Goal: Transaction & Acquisition: Purchase product/service

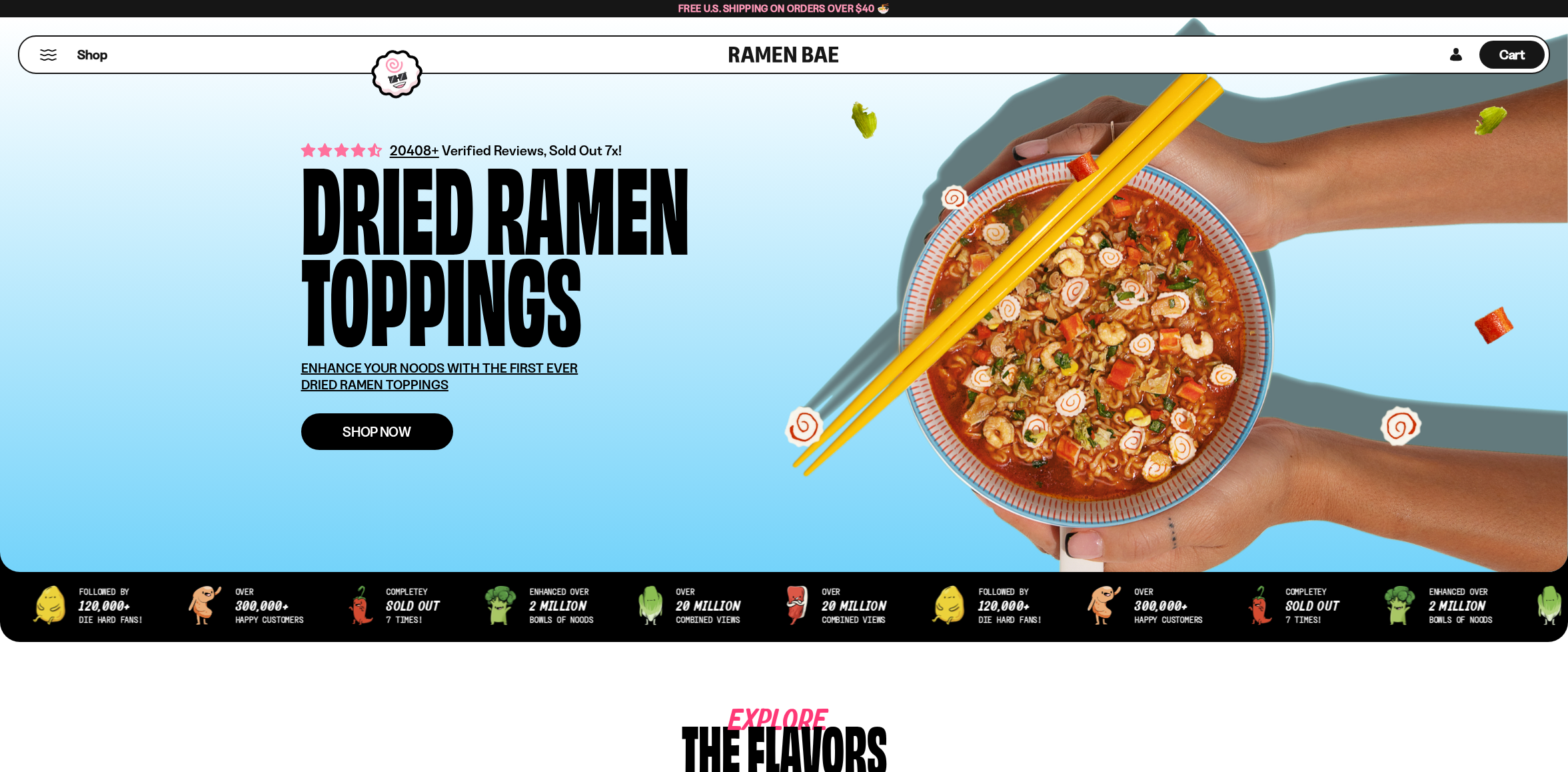
click at [391, 428] on span "Shop Now" at bounding box center [376, 431] width 68 height 14
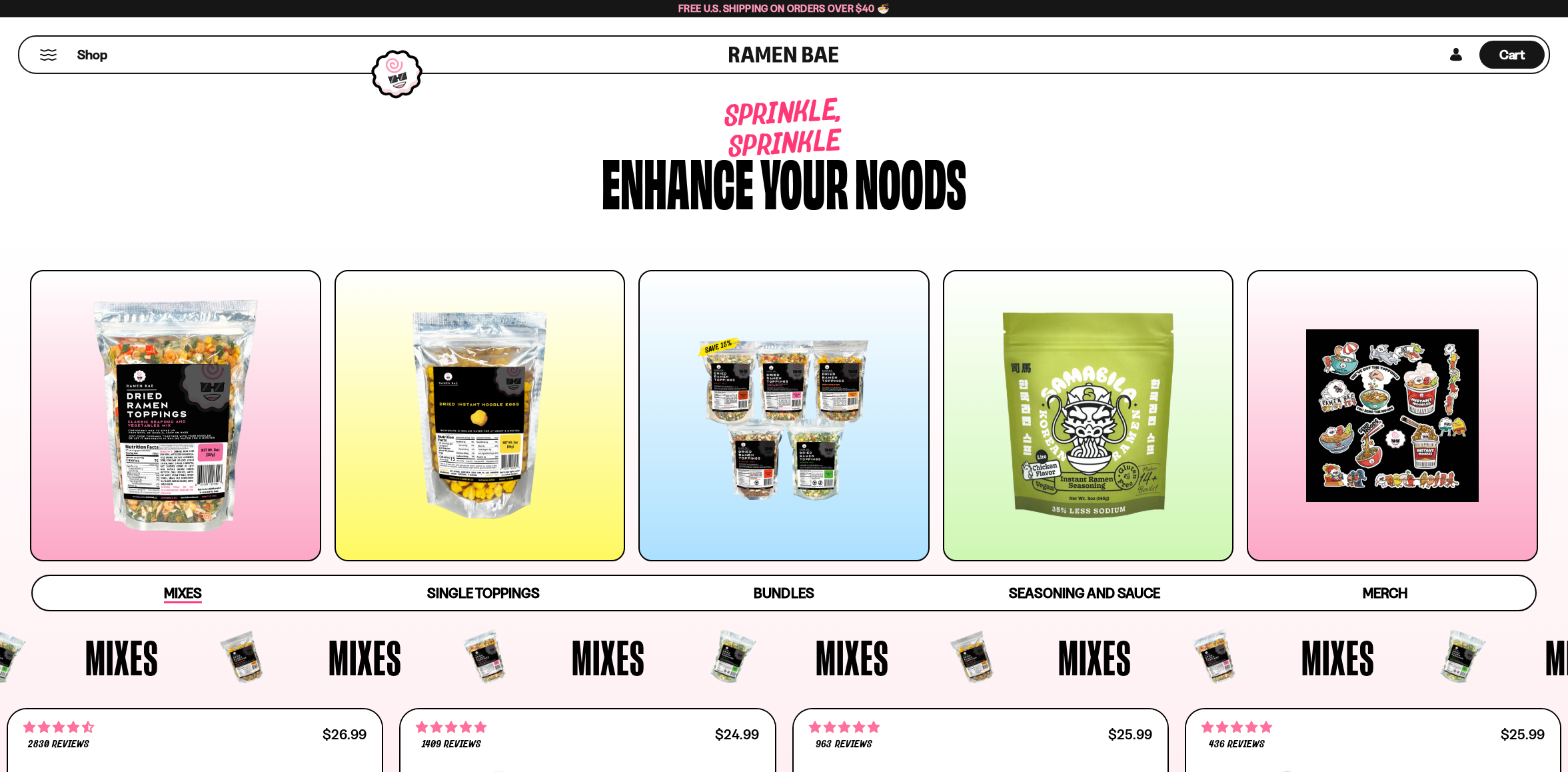
click at [190, 589] on span "Mixes" at bounding box center [183, 594] width 38 height 19
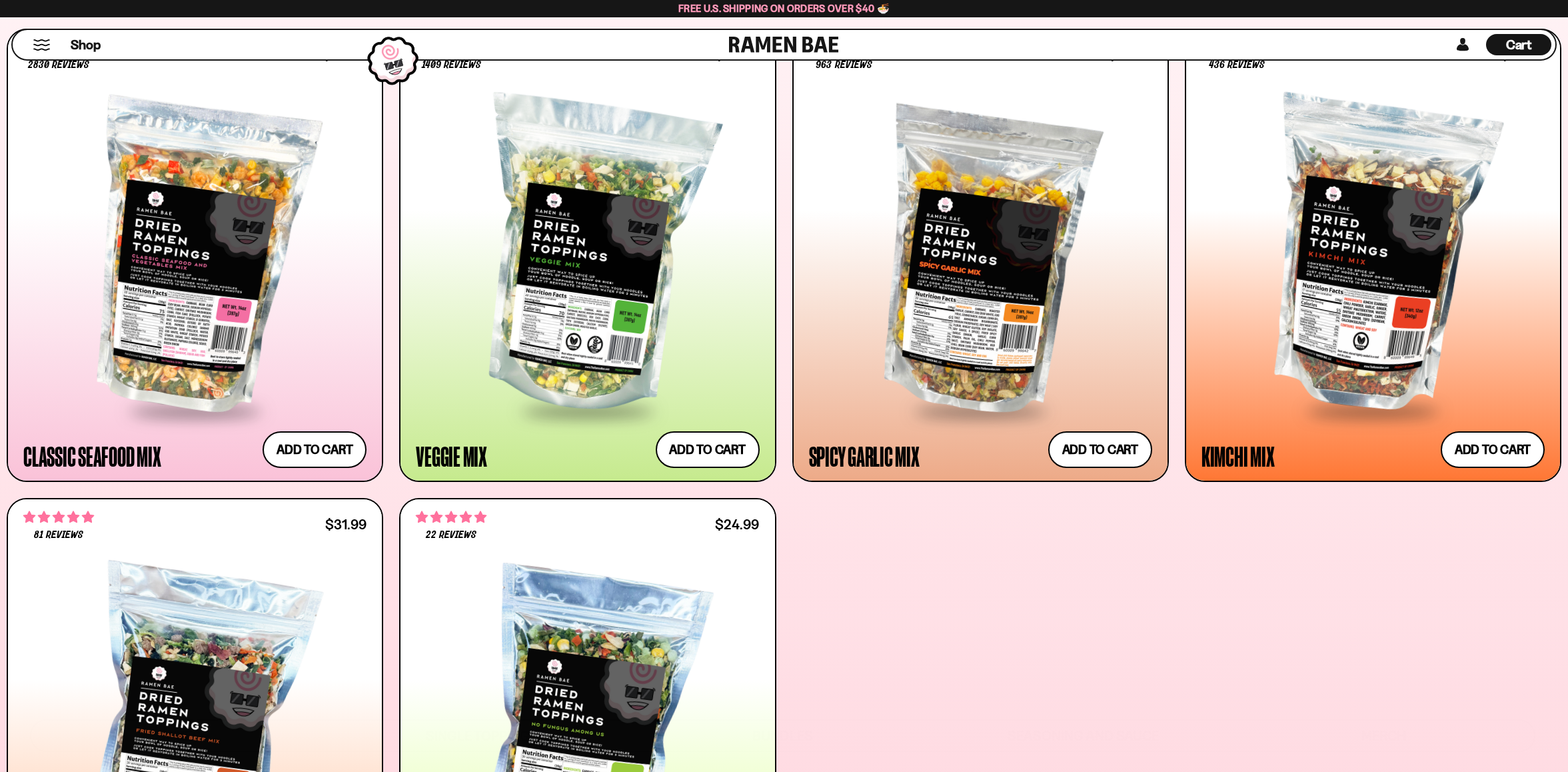
scroll to position [694, 0]
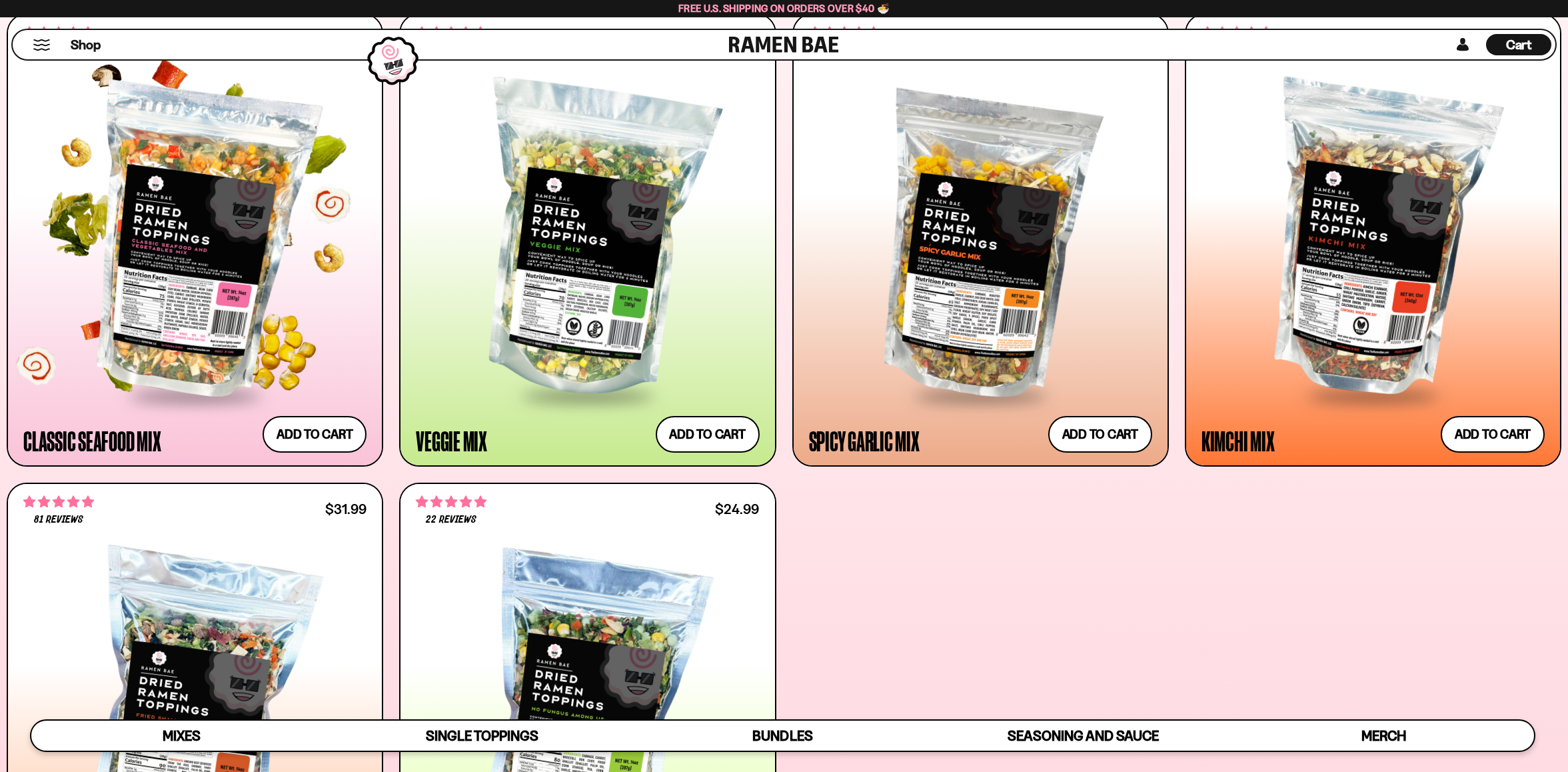
click at [181, 276] on div at bounding box center [194, 240] width 343 height 306
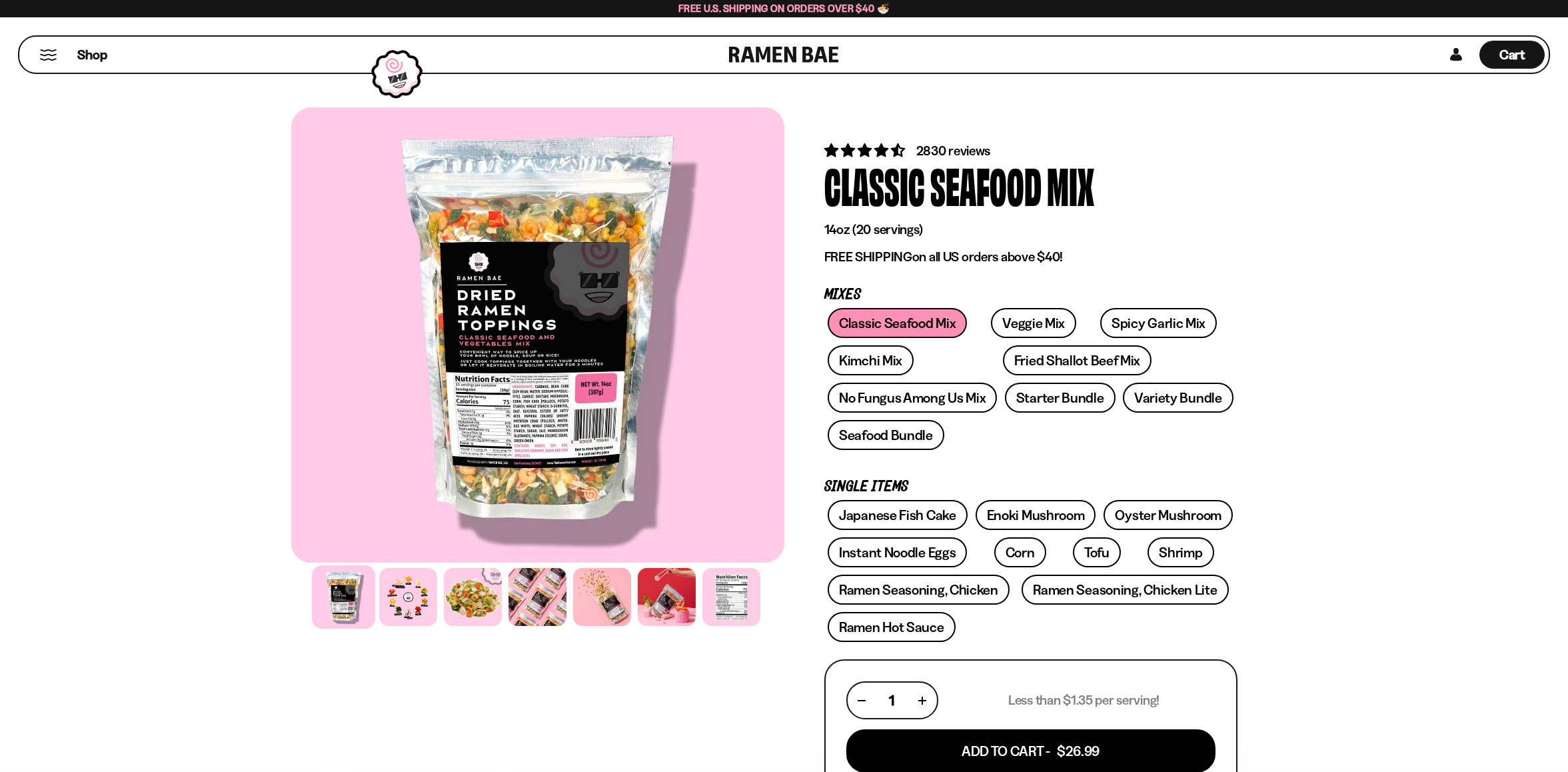
click at [554, 409] on div at bounding box center [537, 335] width 493 height 455
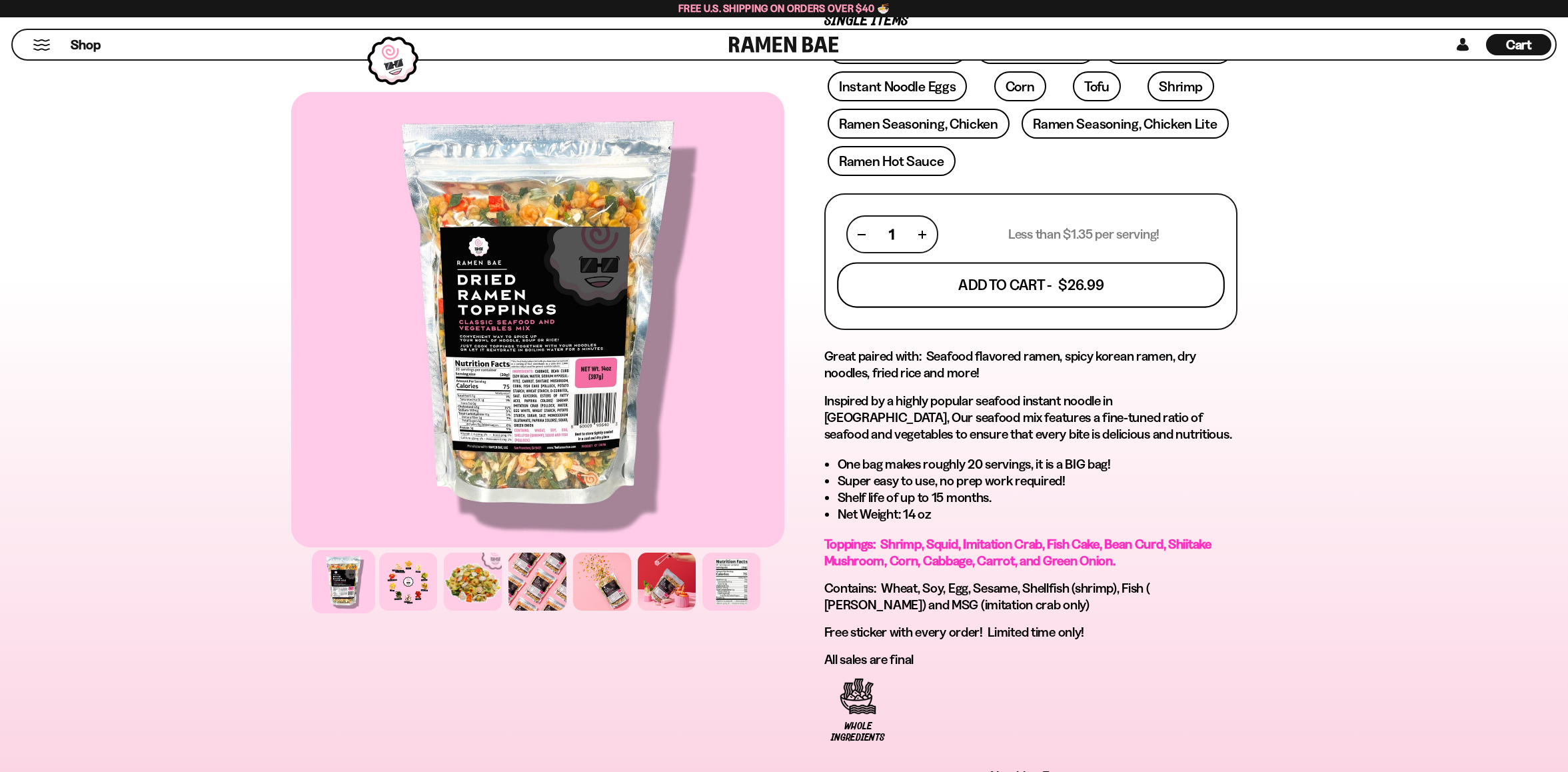
scroll to position [468, 0]
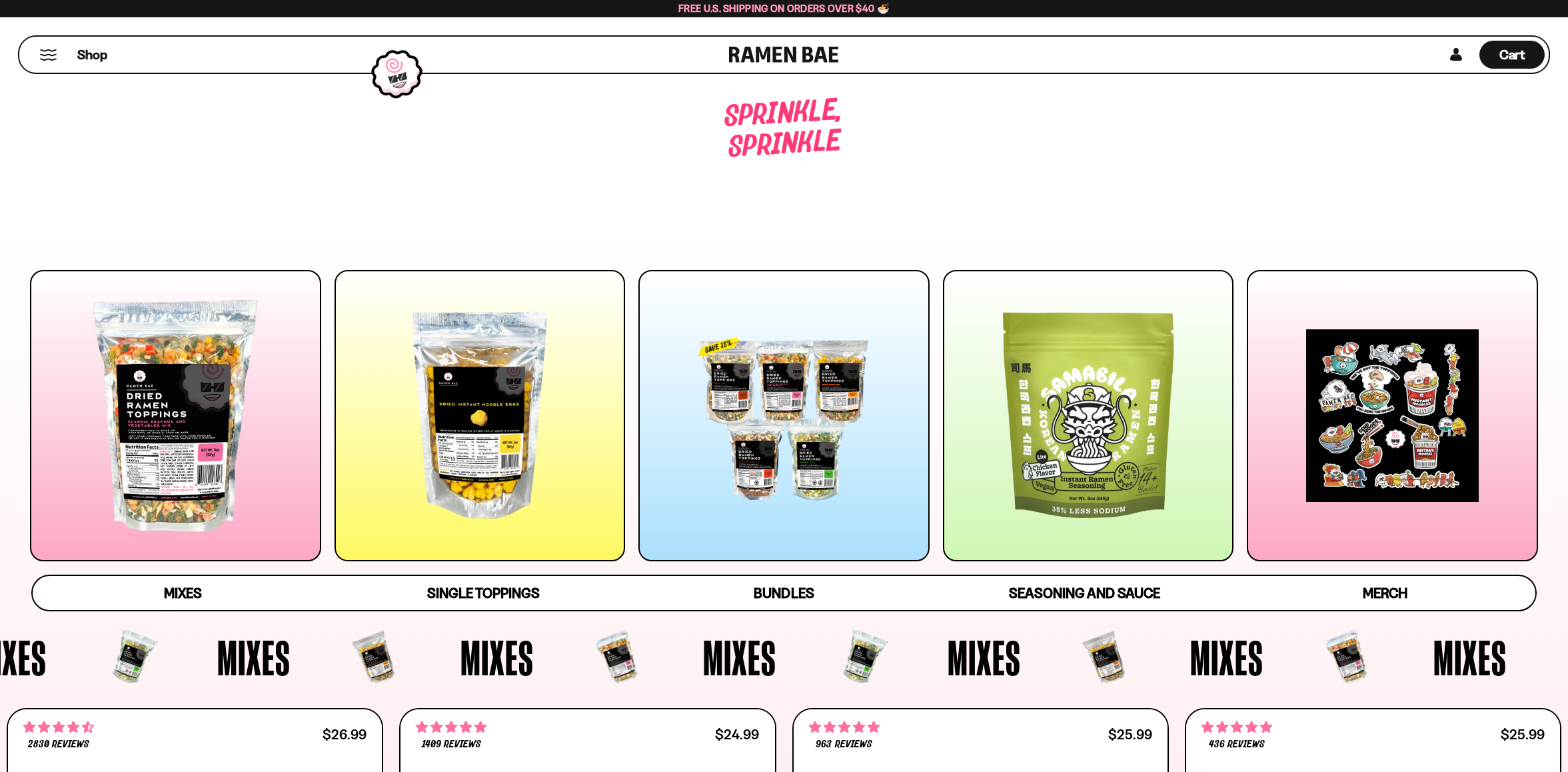
scroll to position [694, 0]
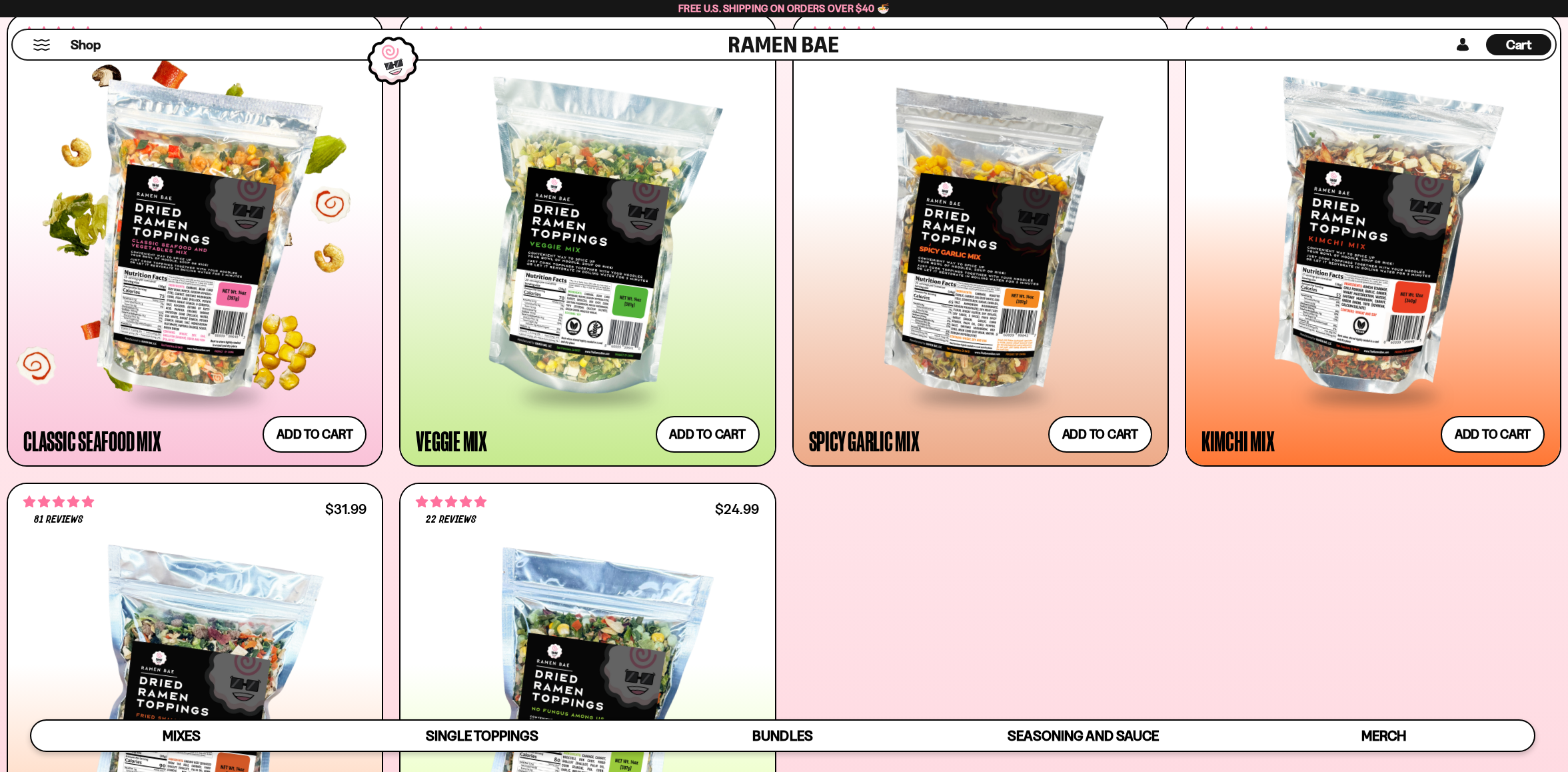
click at [200, 232] on div at bounding box center [194, 240] width 343 height 306
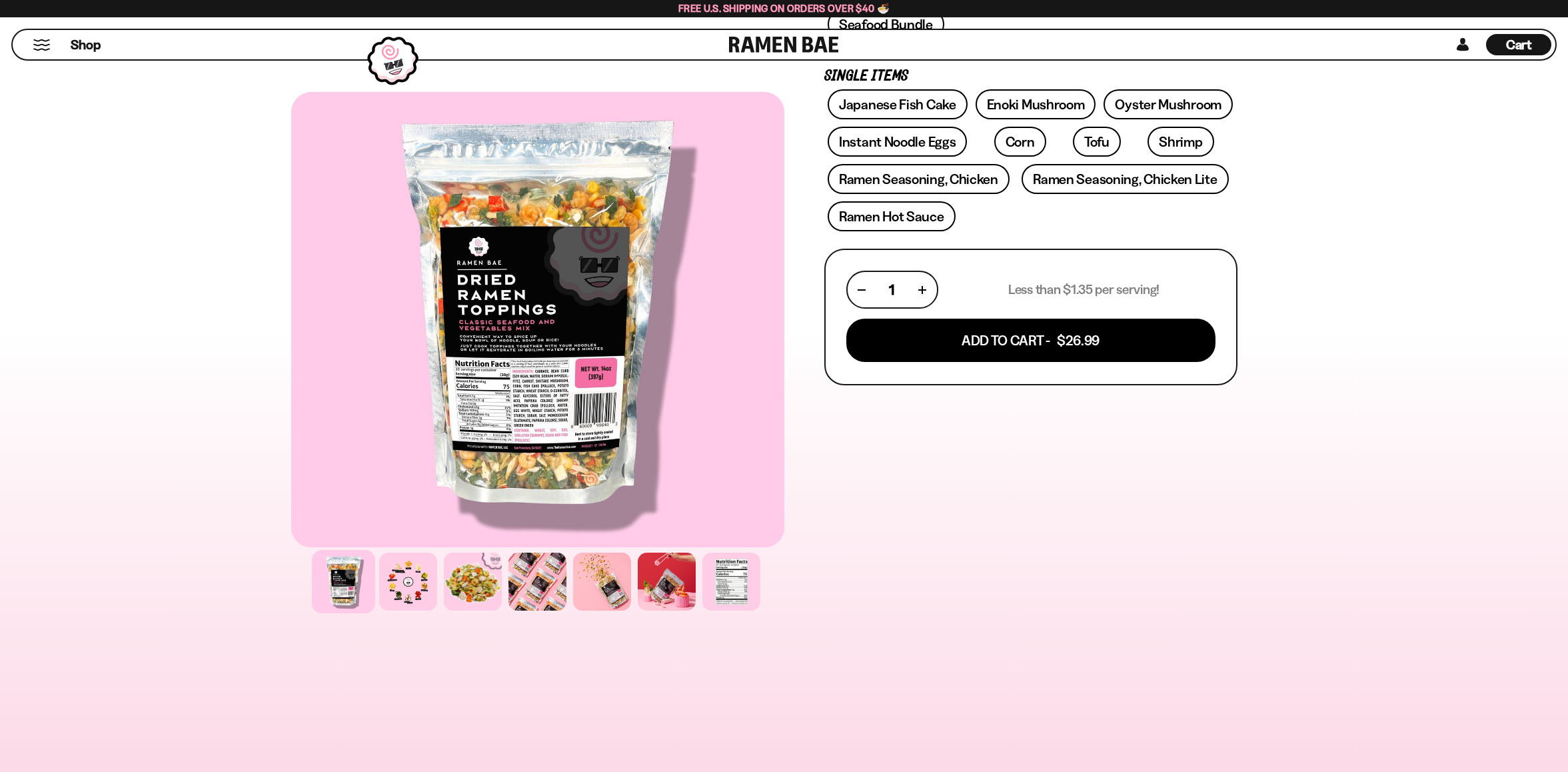
scroll to position [424, 0]
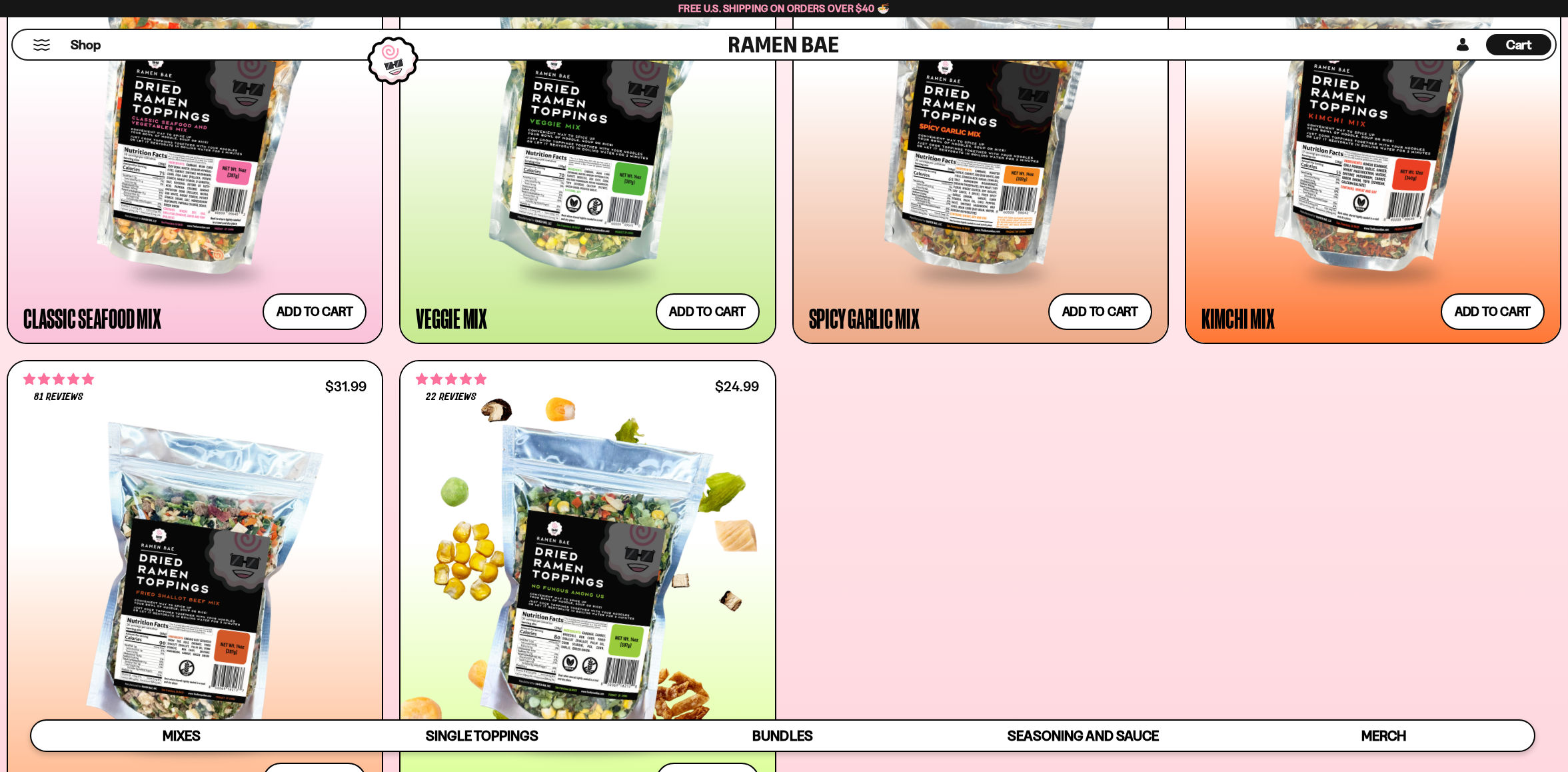
scroll to position [841, 0]
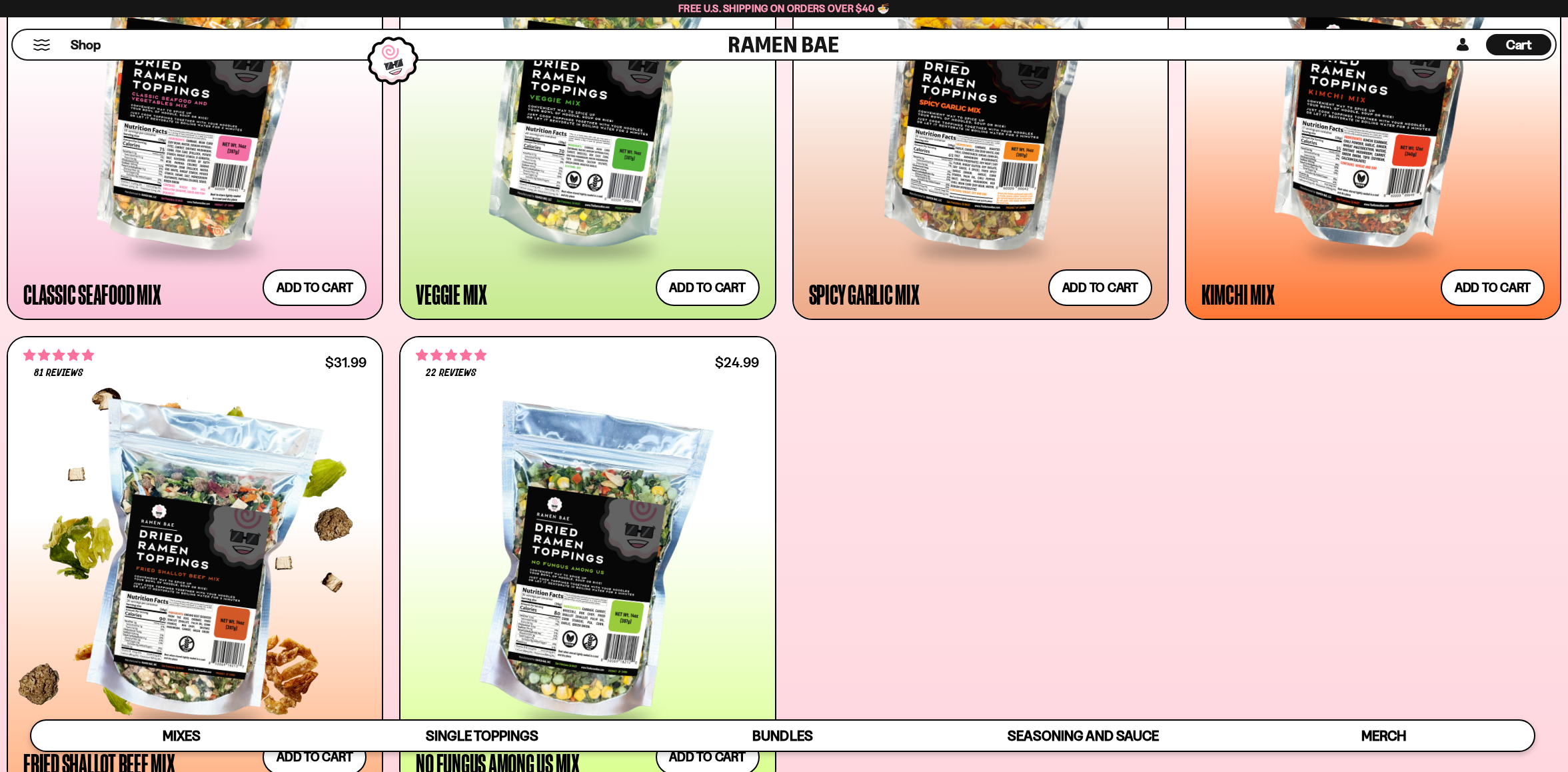
click at [193, 585] on div at bounding box center [194, 563] width 343 height 306
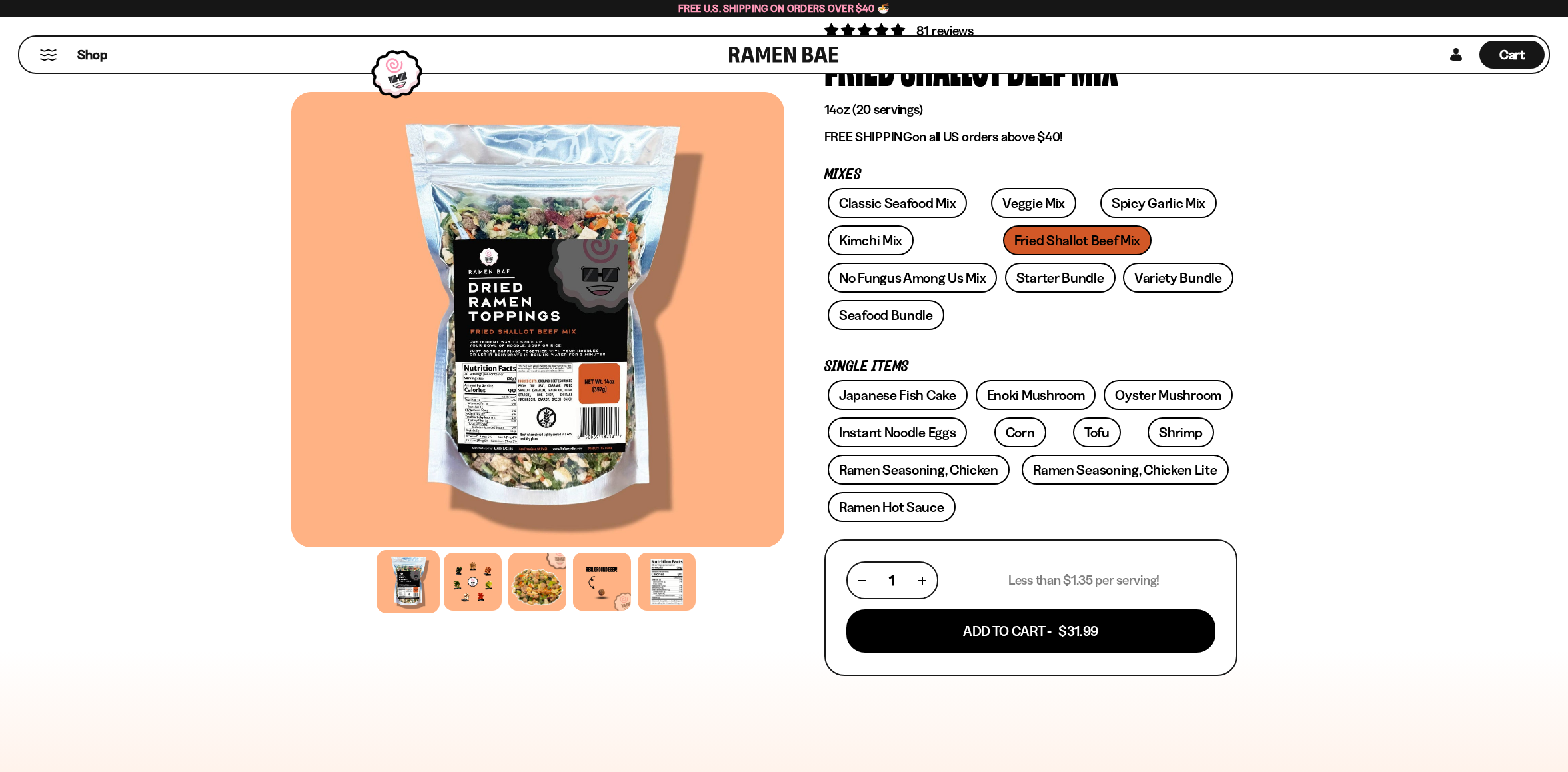
scroll to position [64, 0]
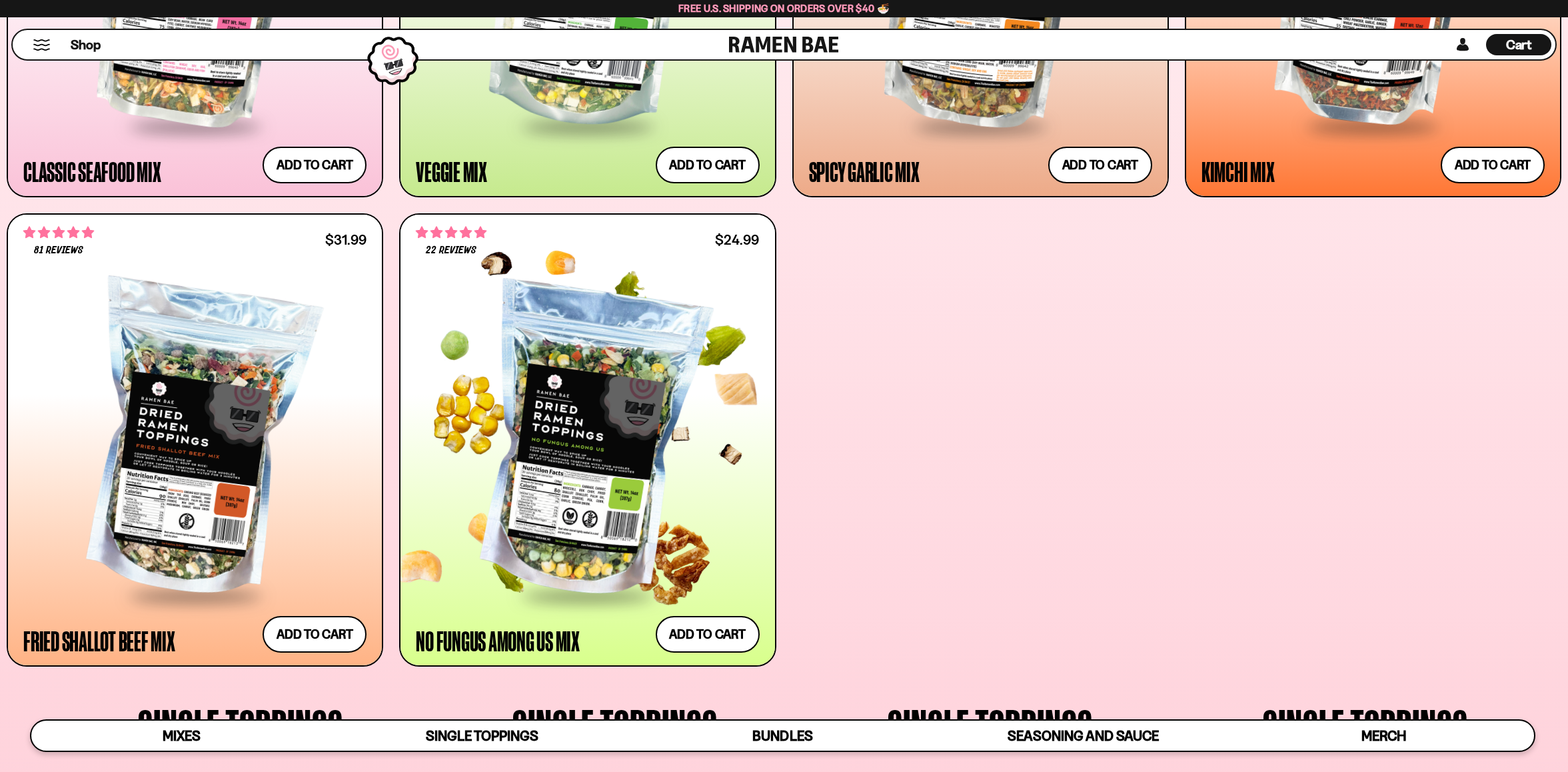
scroll to position [977, 0]
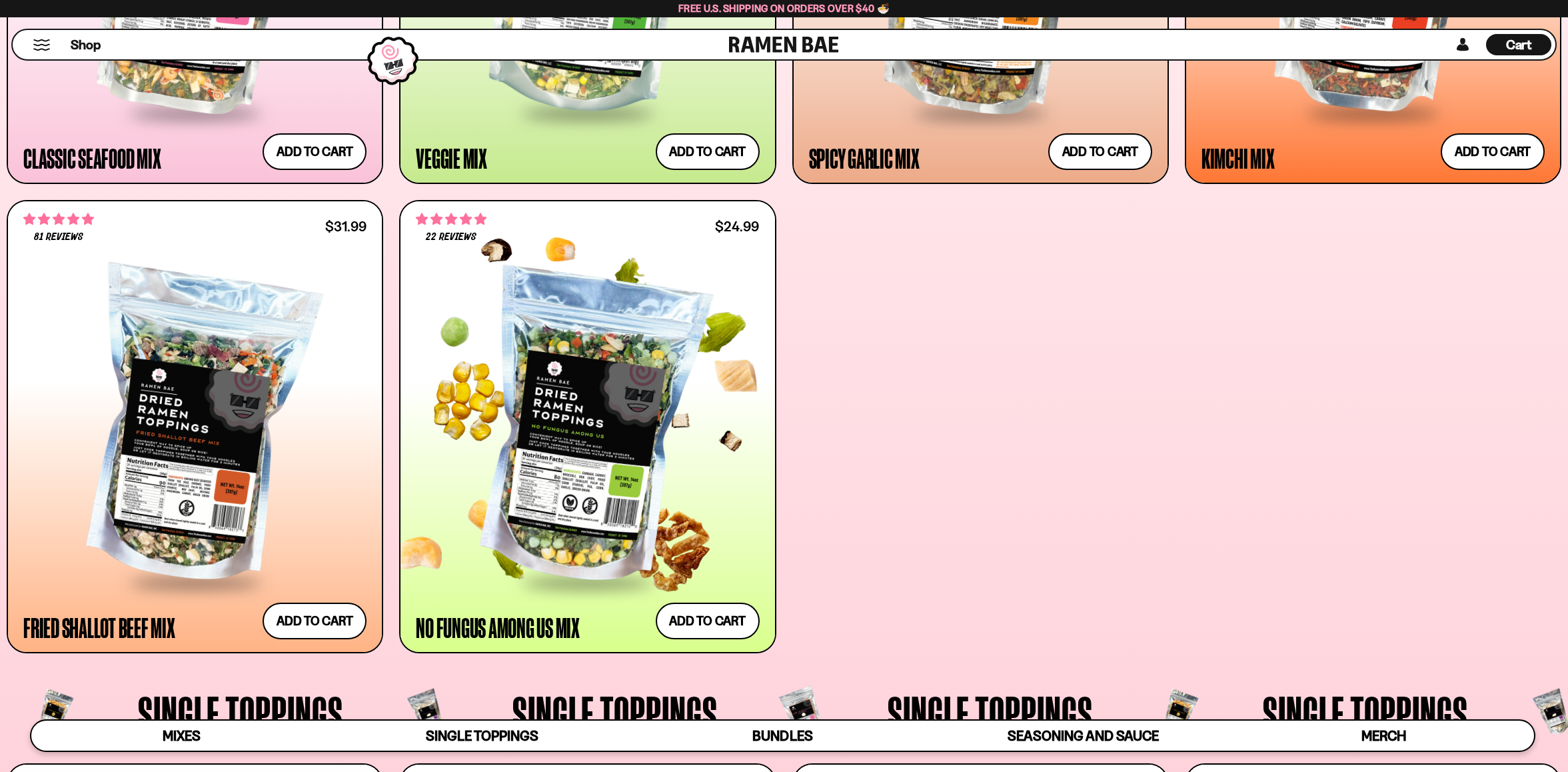
click at [564, 452] on div at bounding box center [587, 427] width 343 height 306
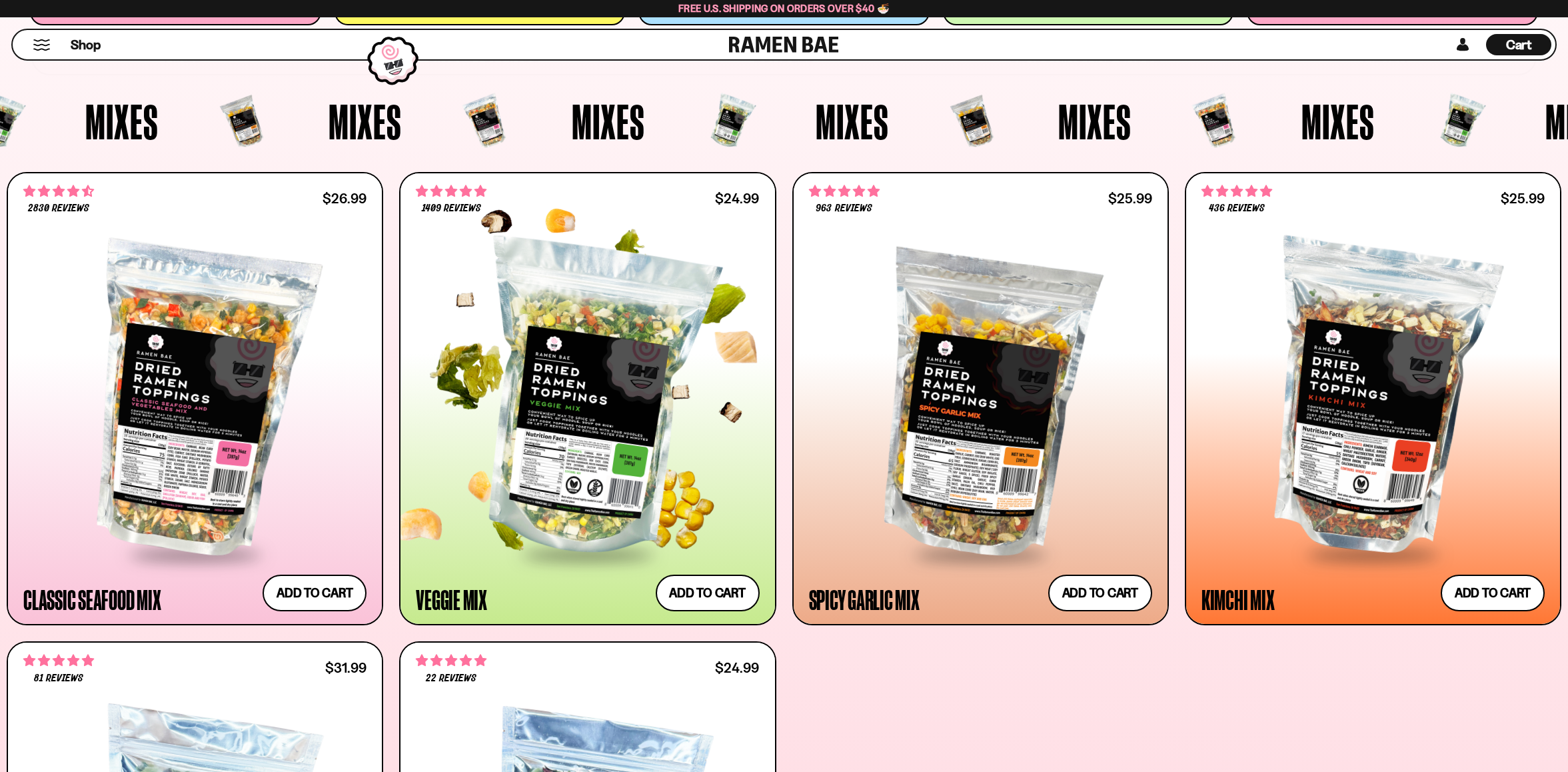
scroll to position [505, 0]
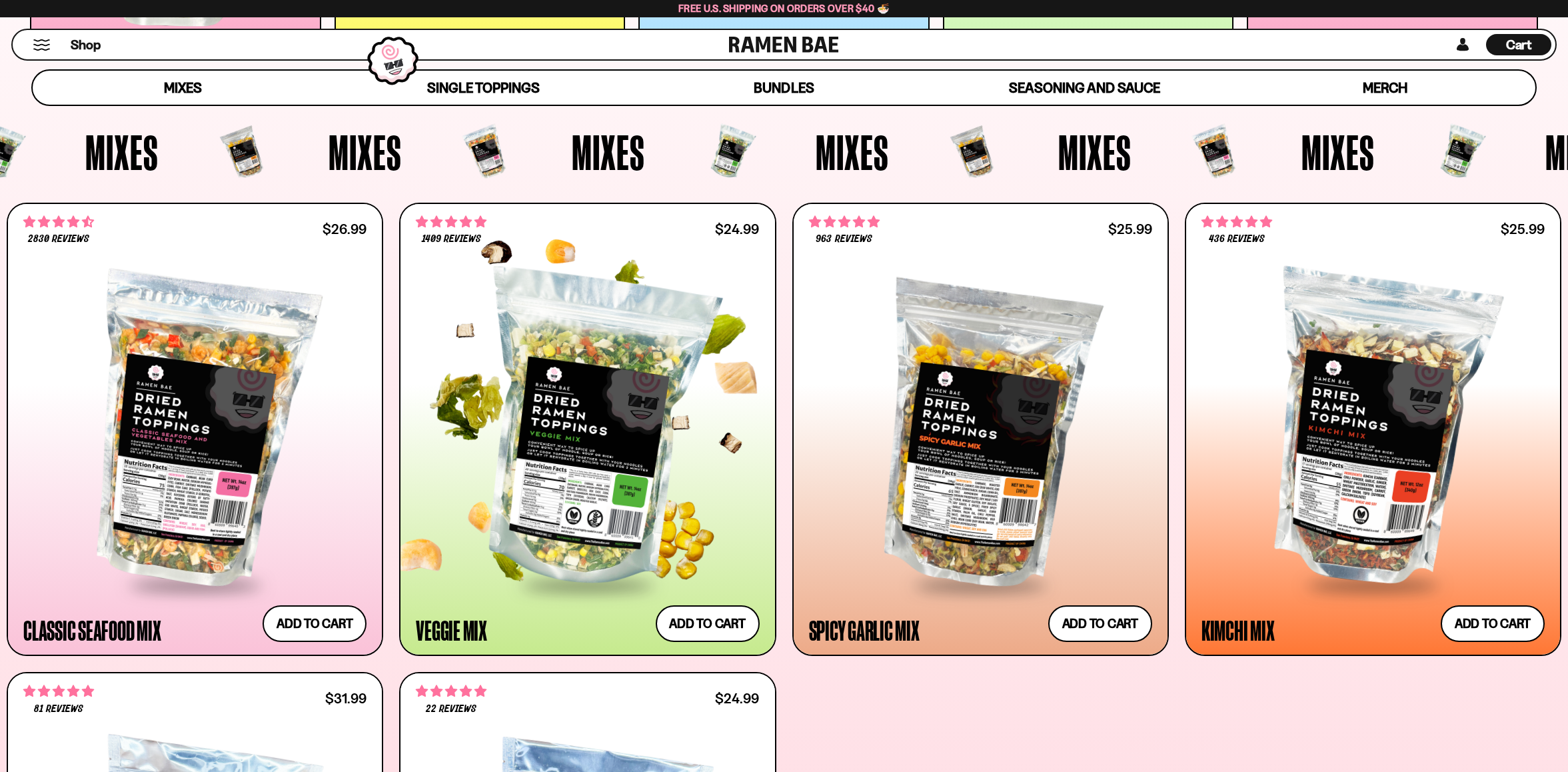
click at [557, 503] on div at bounding box center [587, 430] width 343 height 306
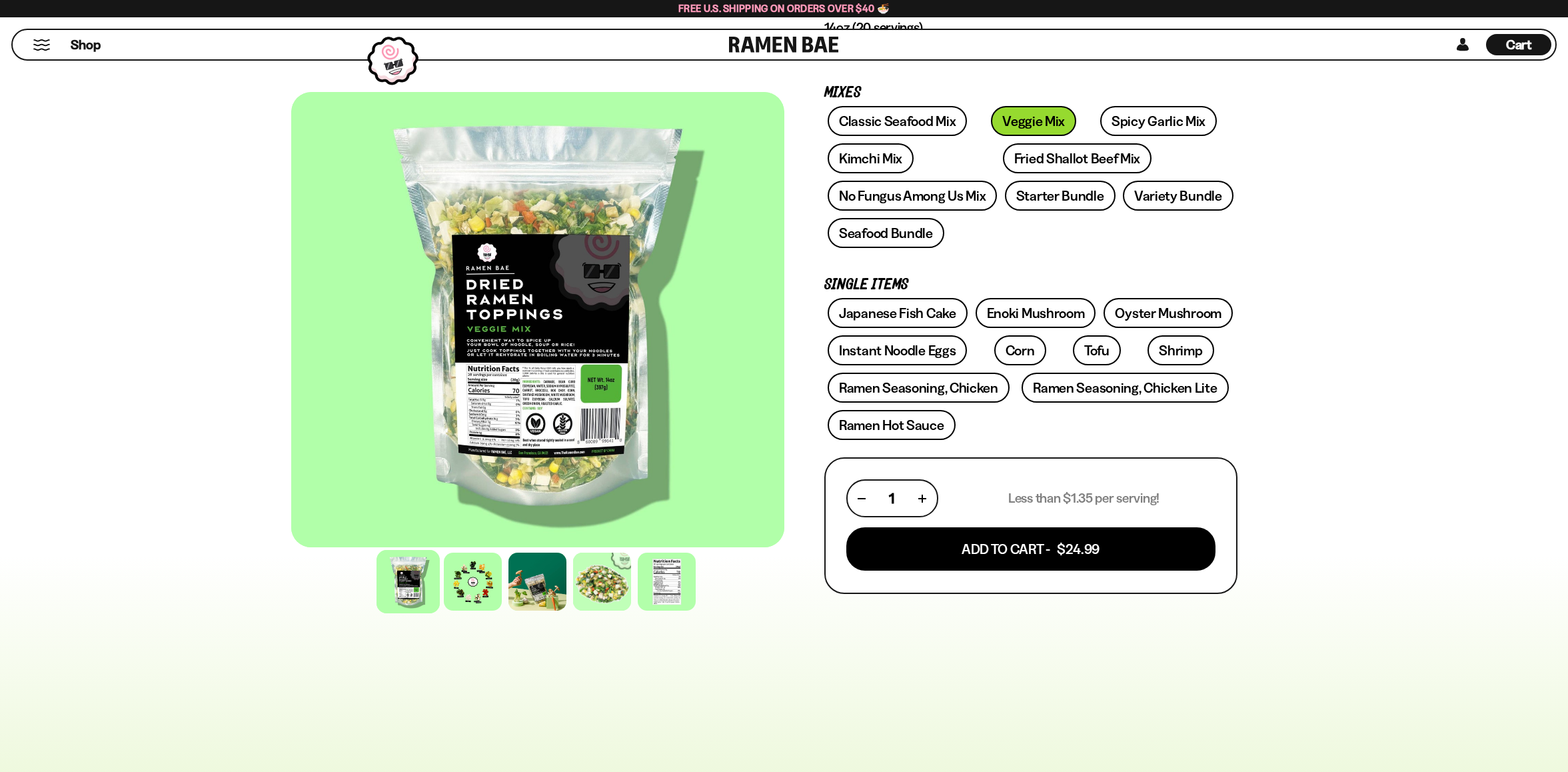
scroll to position [199, 0]
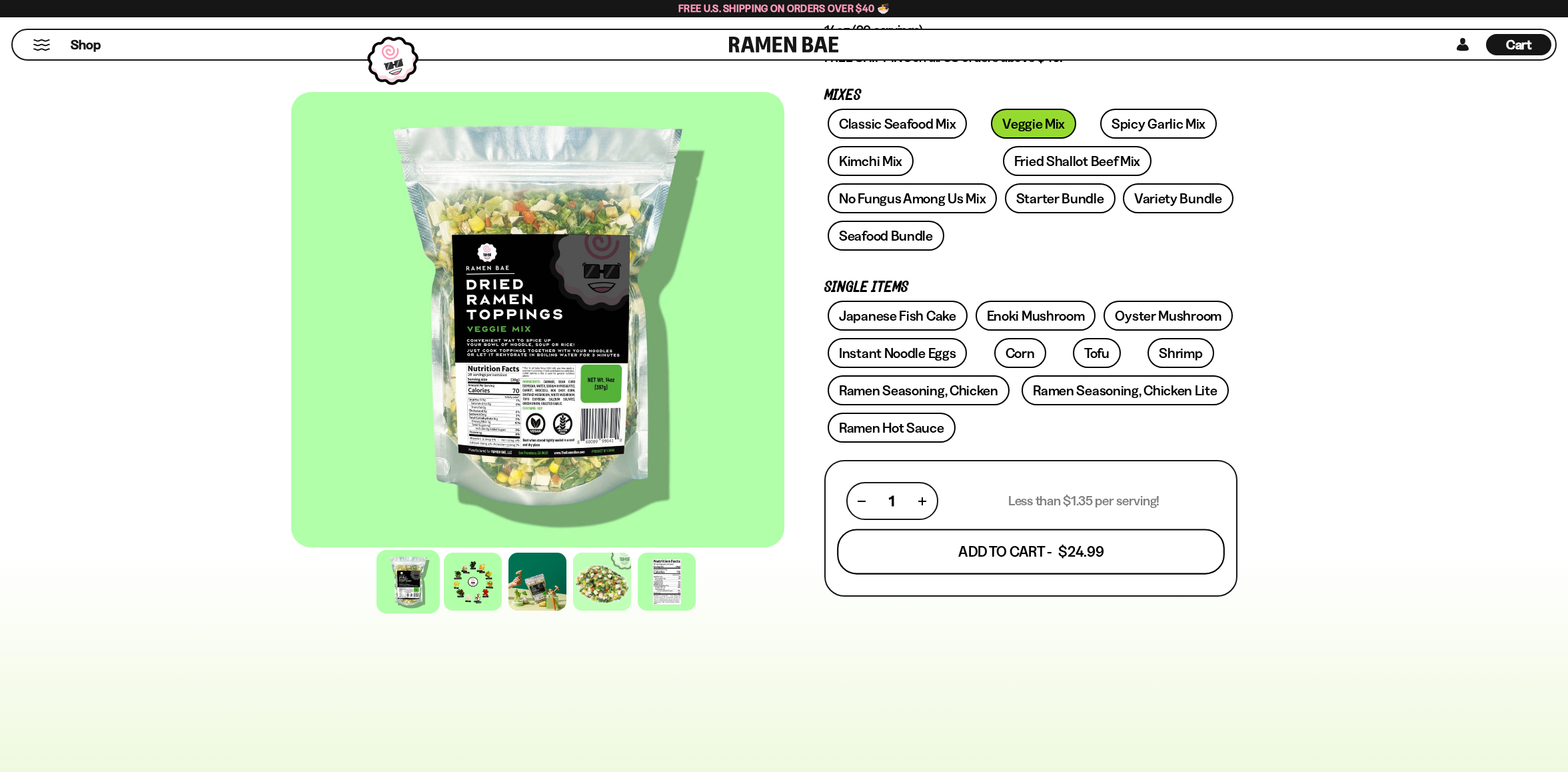
click at [1042, 555] on button "Add To Cart - $24.99" at bounding box center [1030, 552] width 388 height 45
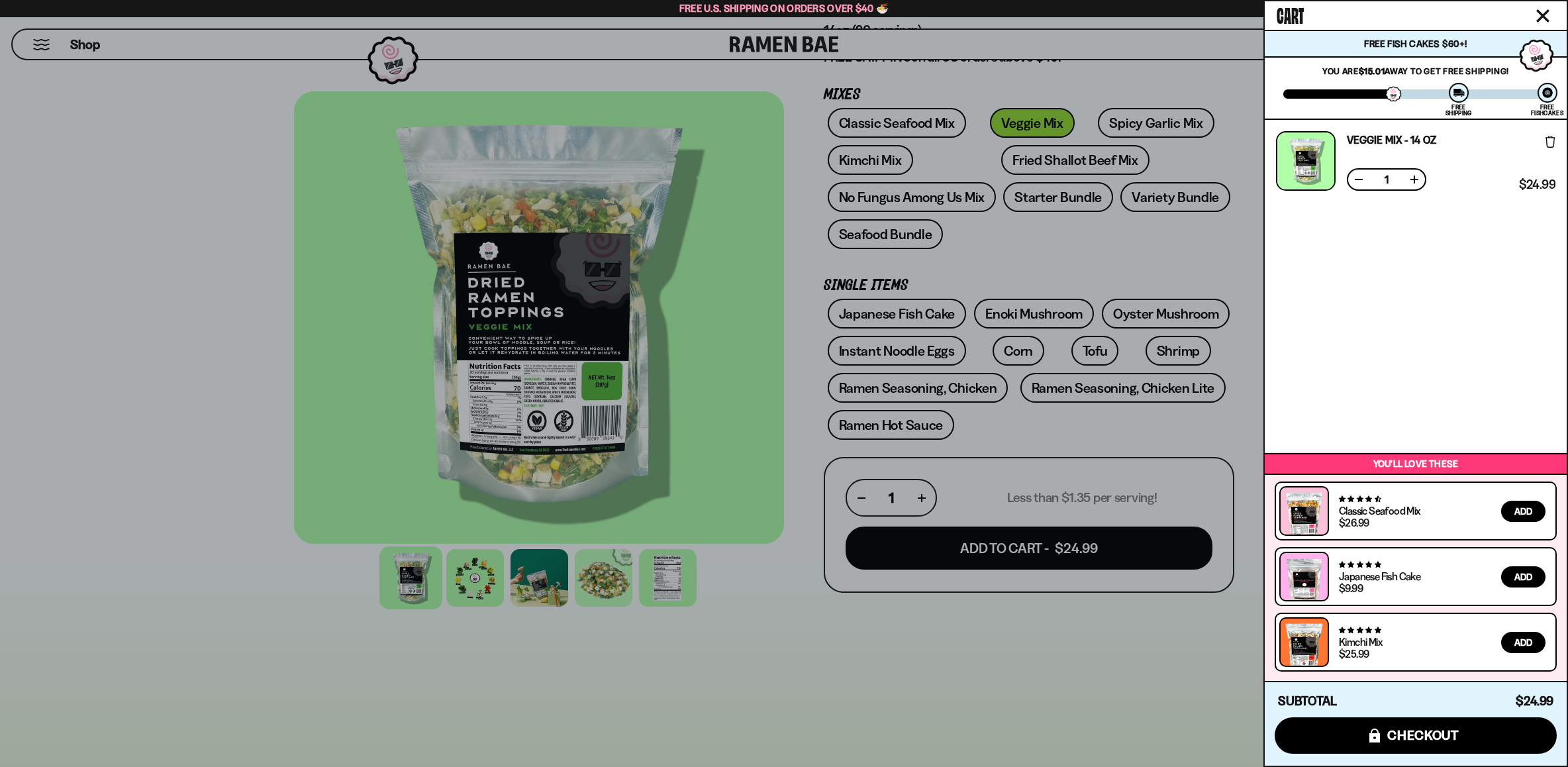
click at [1549, 145] on icon at bounding box center [1550, 142] width 10 height 12
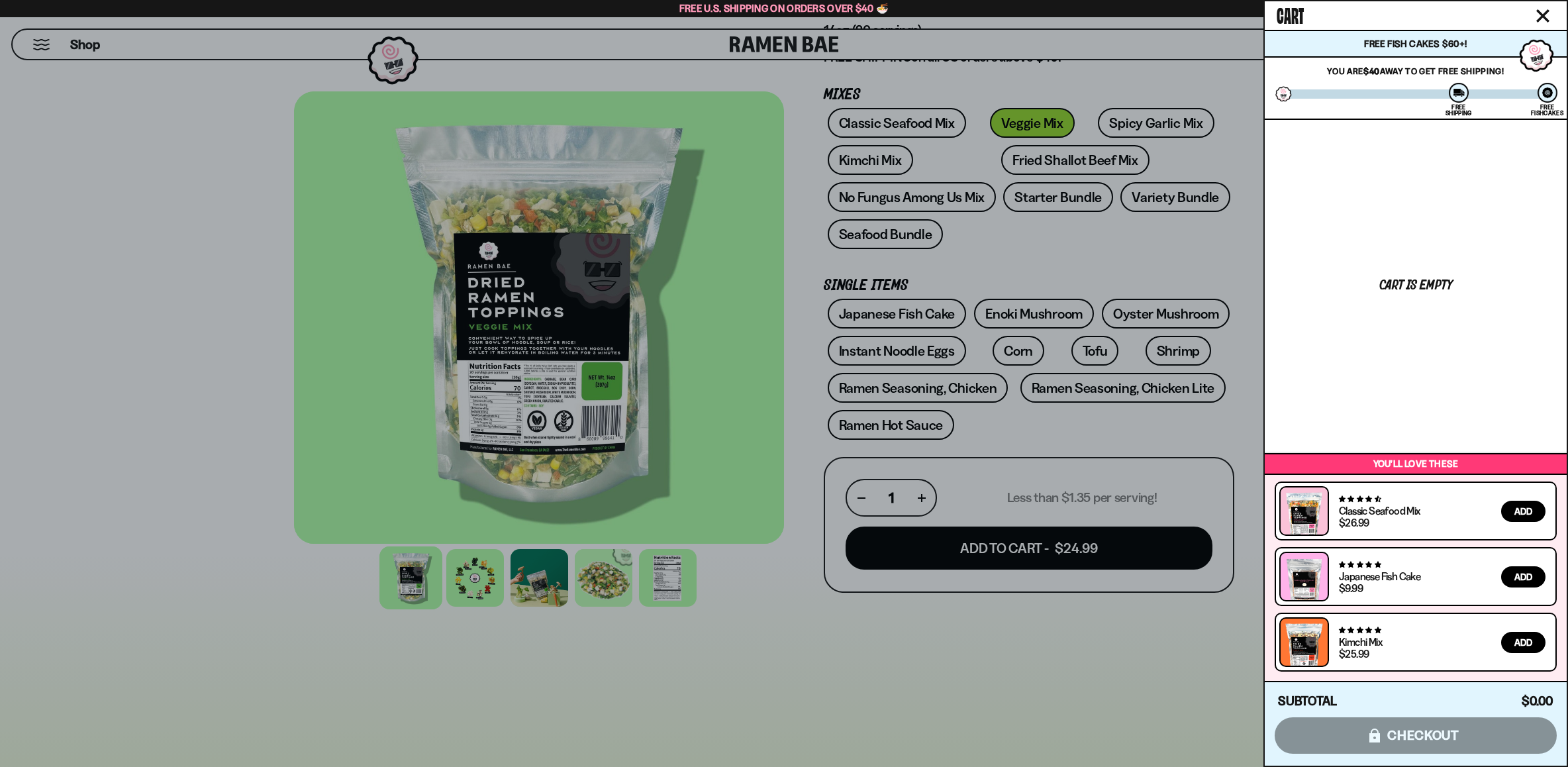
click at [1544, 9] on icon "Close cart" at bounding box center [1542, 16] width 14 height 14
